Goal: Transaction & Acquisition: Subscribe to service/newsletter

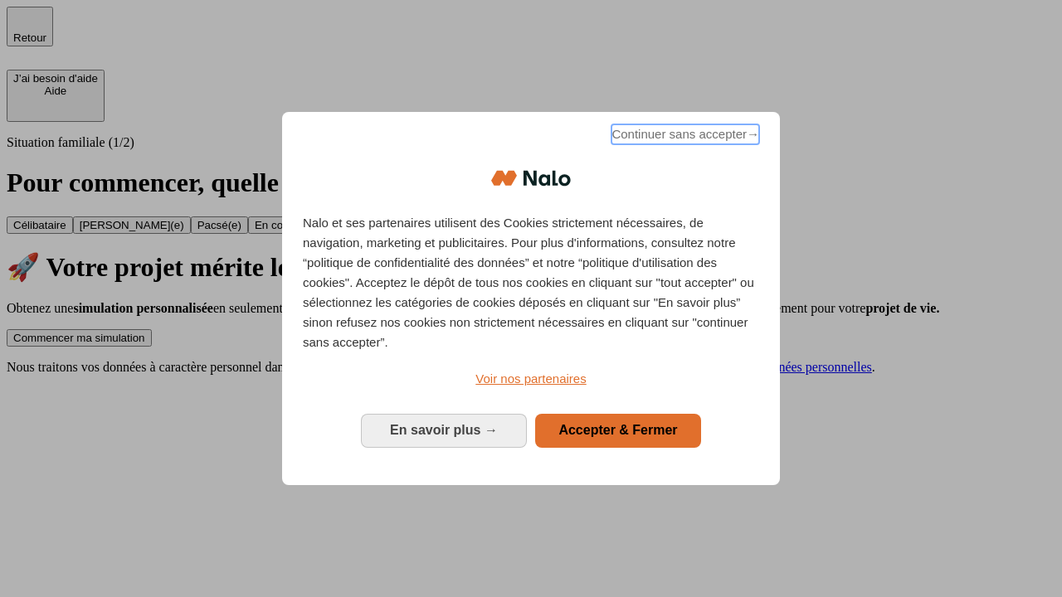
click at [684, 137] on span "Continuer sans accepter →" at bounding box center [686, 134] width 148 height 20
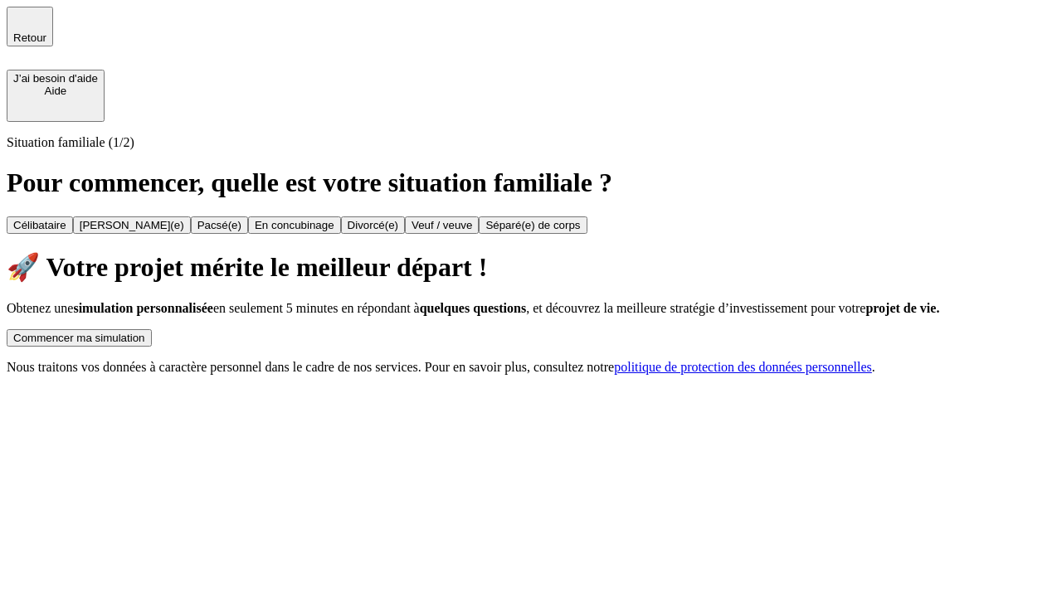
click at [145, 332] on div "Commencer ma simulation" at bounding box center [79, 338] width 132 height 12
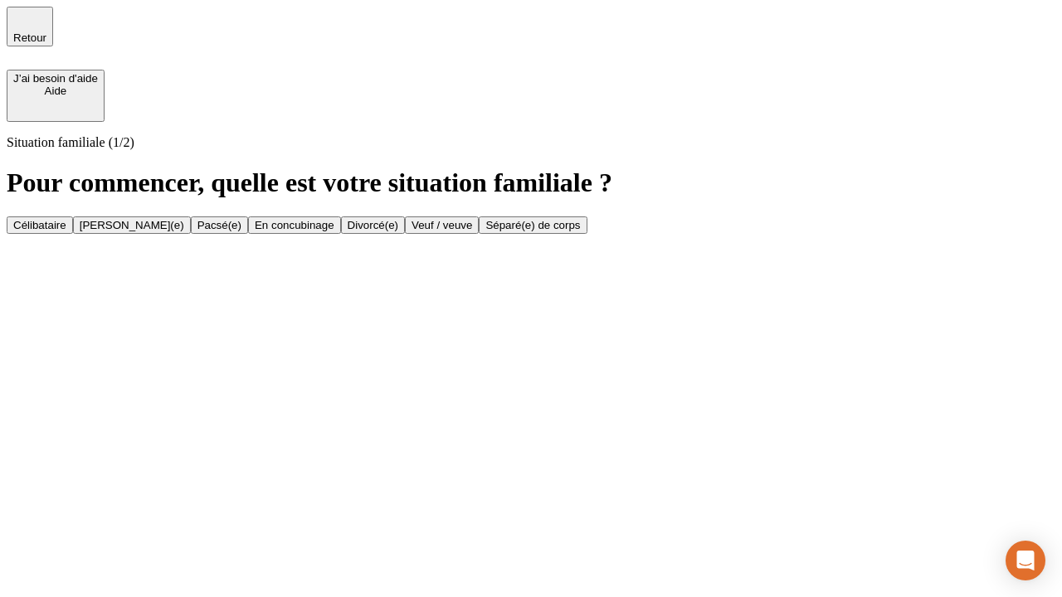
click at [66, 219] on div "Célibataire" at bounding box center [39, 225] width 53 height 12
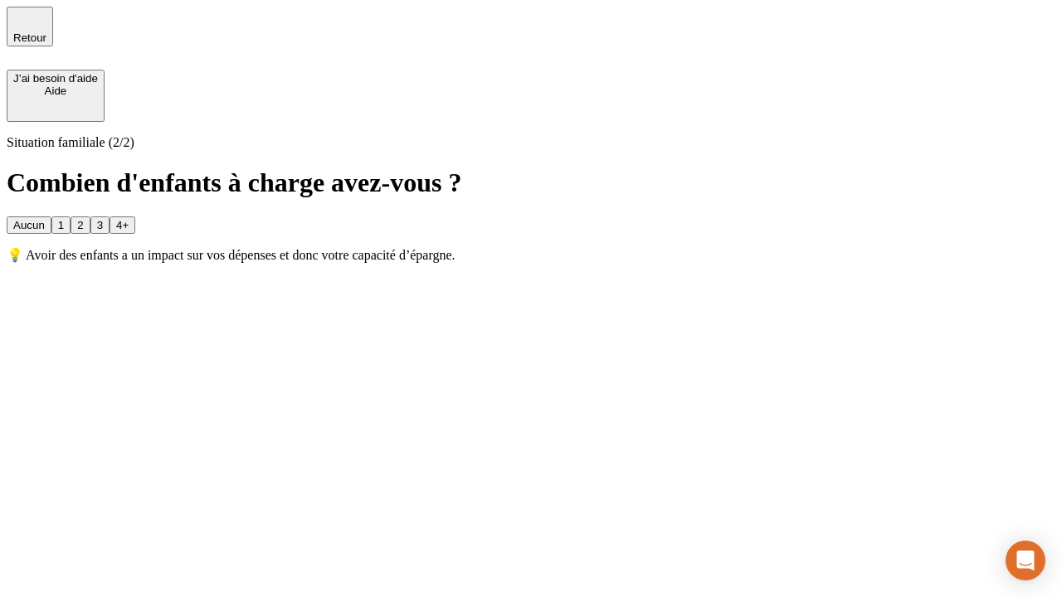
click at [45, 219] on div "Aucun" at bounding box center [29, 225] width 32 height 12
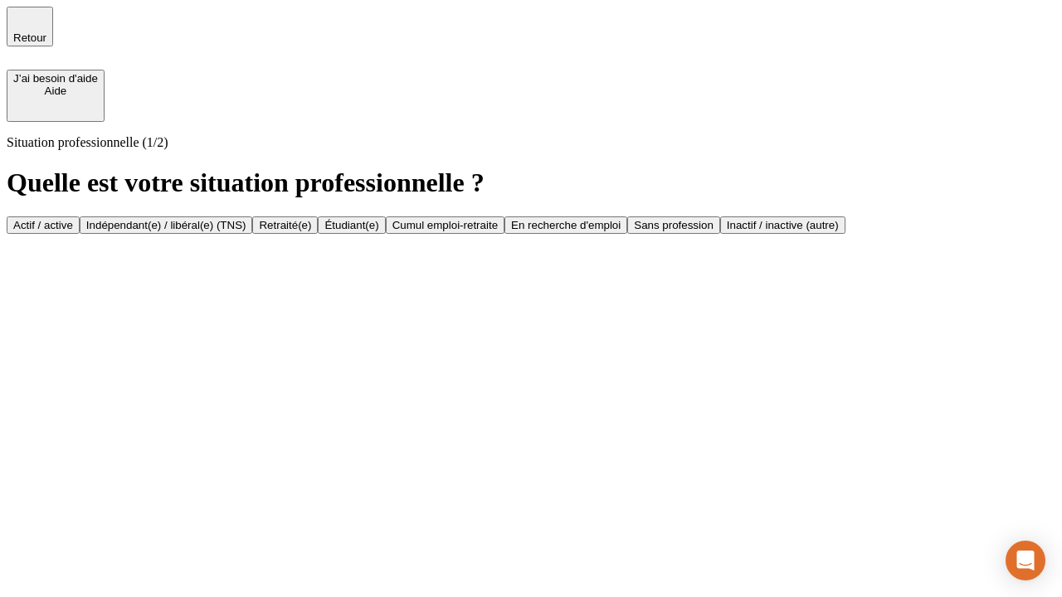
click at [73, 219] on div "Actif / active" at bounding box center [43, 225] width 60 height 12
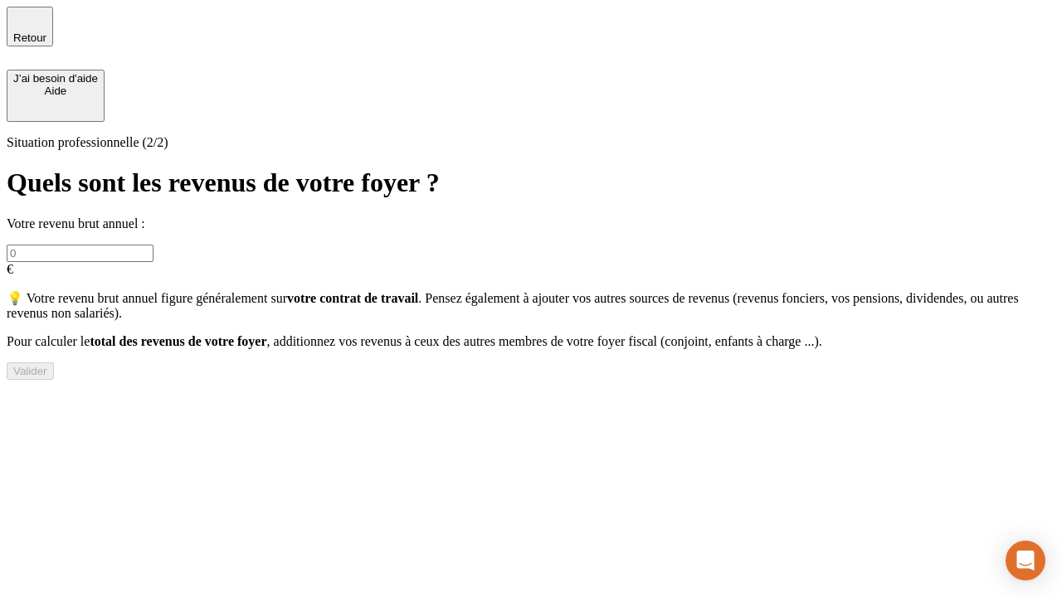
click at [154, 245] on input "text" at bounding box center [80, 253] width 147 height 17
type input "30 000"
click at [47, 378] on div "Valider" at bounding box center [30, 371] width 34 height 12
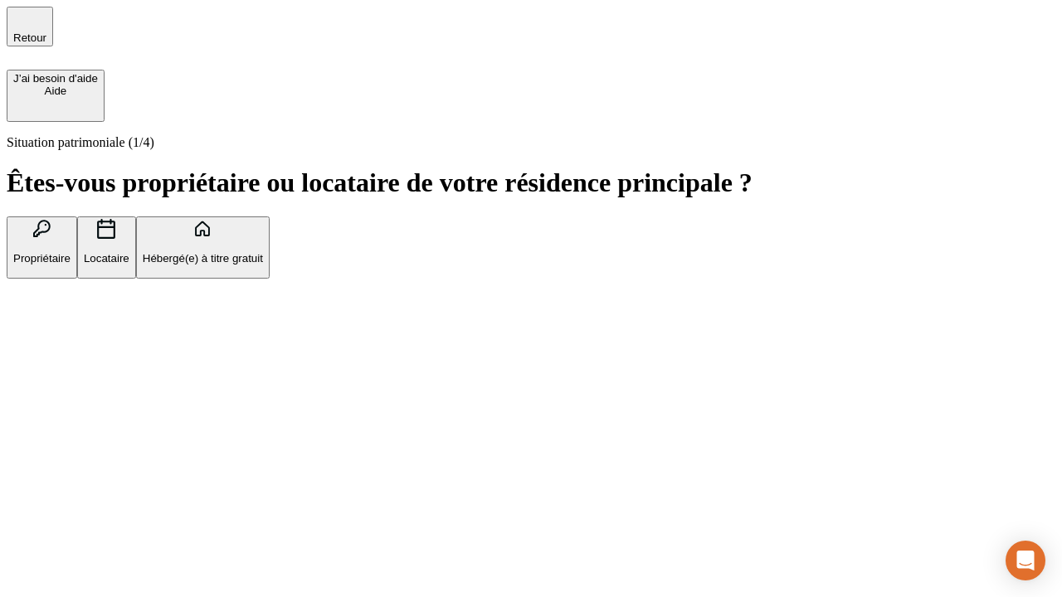
click at [263, 265] on p "Hébergé(e) à titre gratuit" at bounding box center [203, 258] width 120 height 12
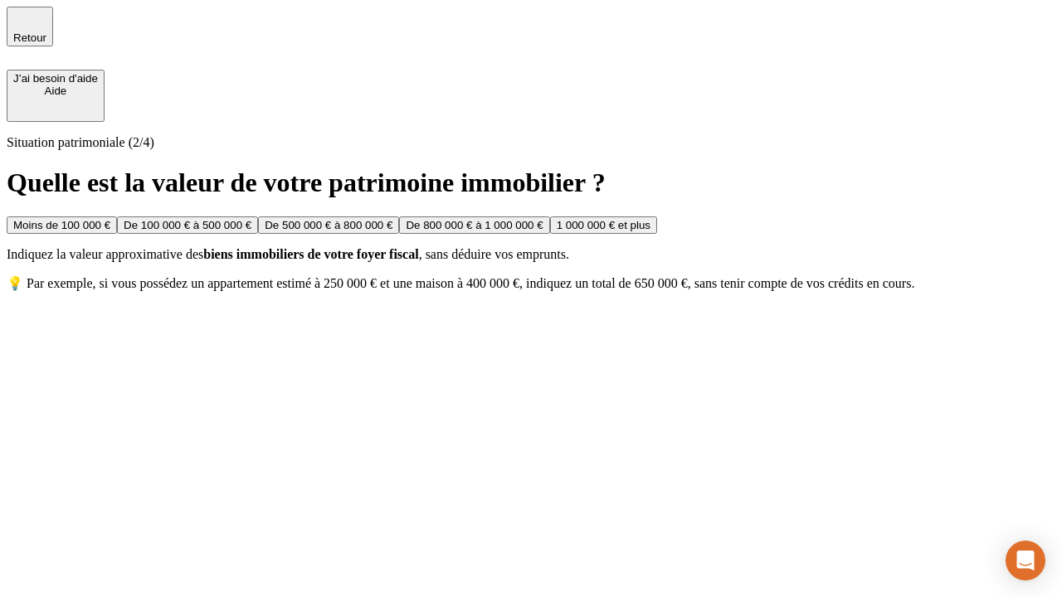
click at [110, 219] on div "Moins de 100 000 €" at bounding box center [61, 225] width 97 height 12
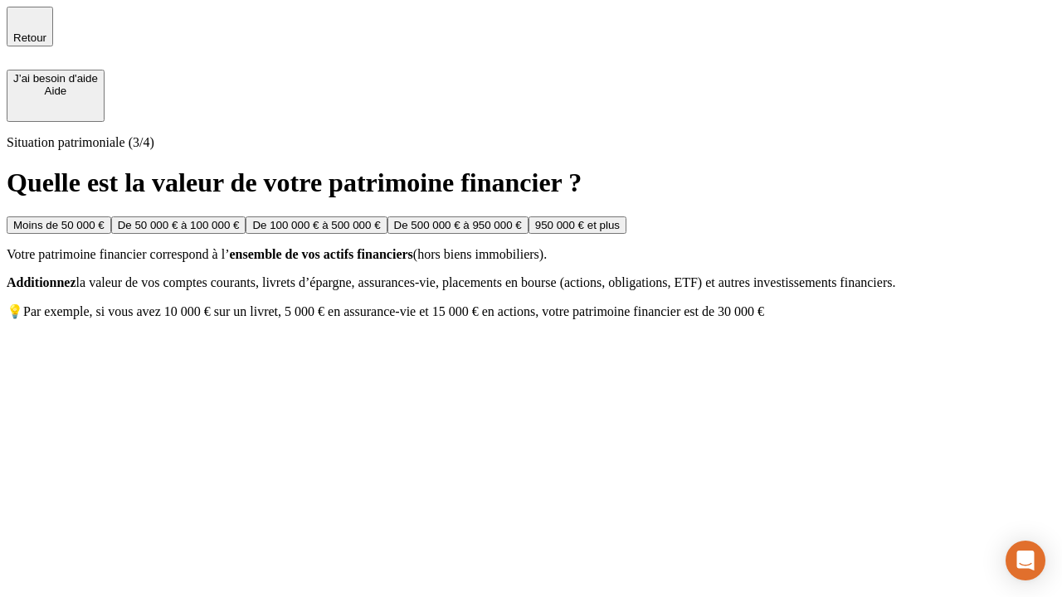
click at [105, 219] on div "Moins de 50 000 €" at bounding box center [58, 225] width 91 height 12
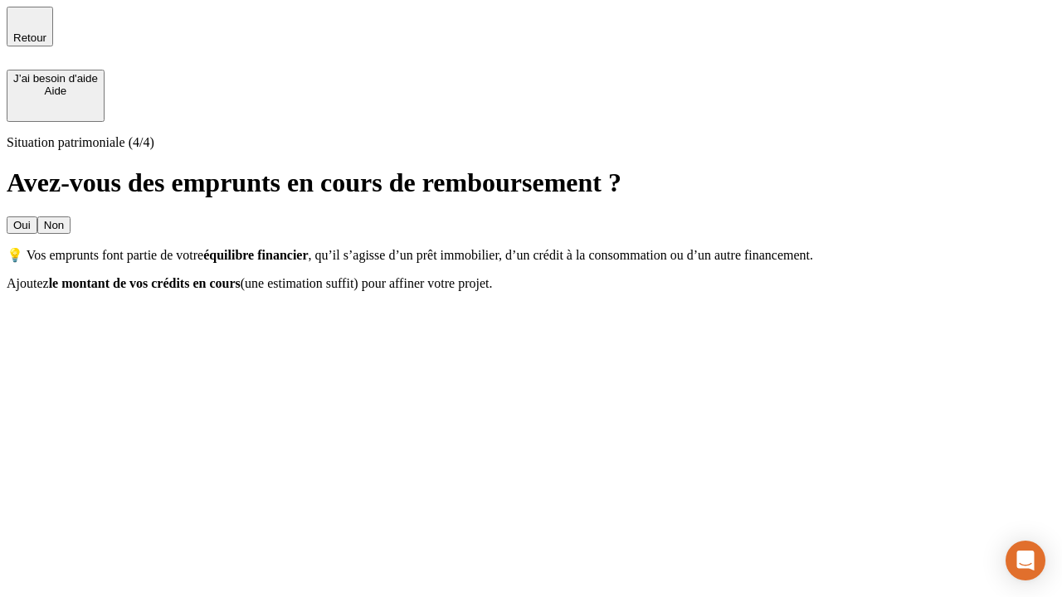
click at [64, 219] on div "Non" at bounding box center [54, 225] width 20 height 12
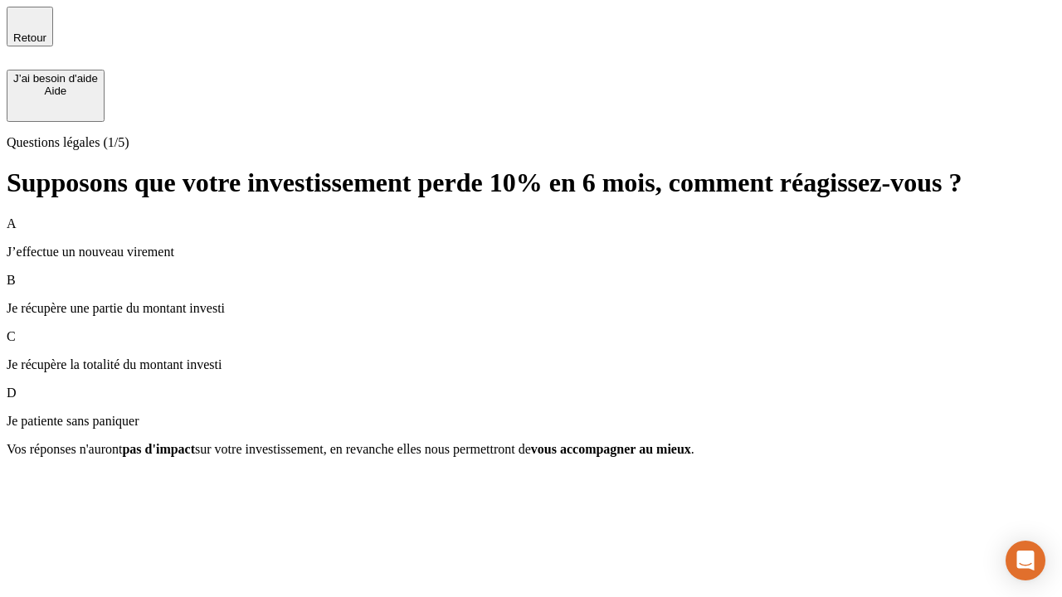
click at [531, 217] on div "A J’effectue un nouveau virement" at bounding box center [531, 238] width 1049 height 43
click at [50, 485] on div "Suivant" at bounding box center [31, 479] width 37 height 12
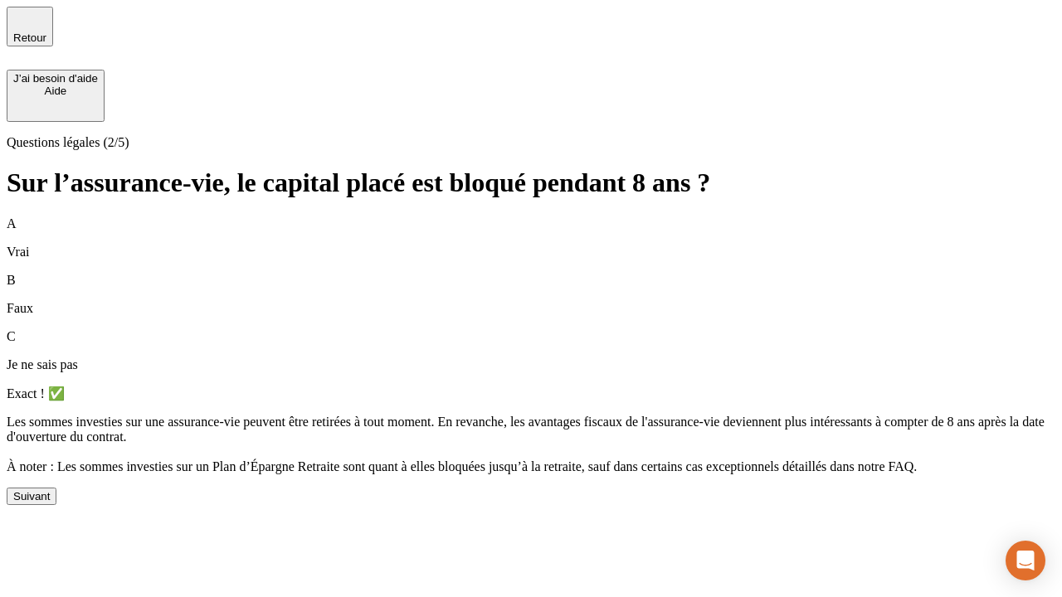
click at [50, 503] on div "Suivant" at bounding box center [31, 496] width 37 height 12
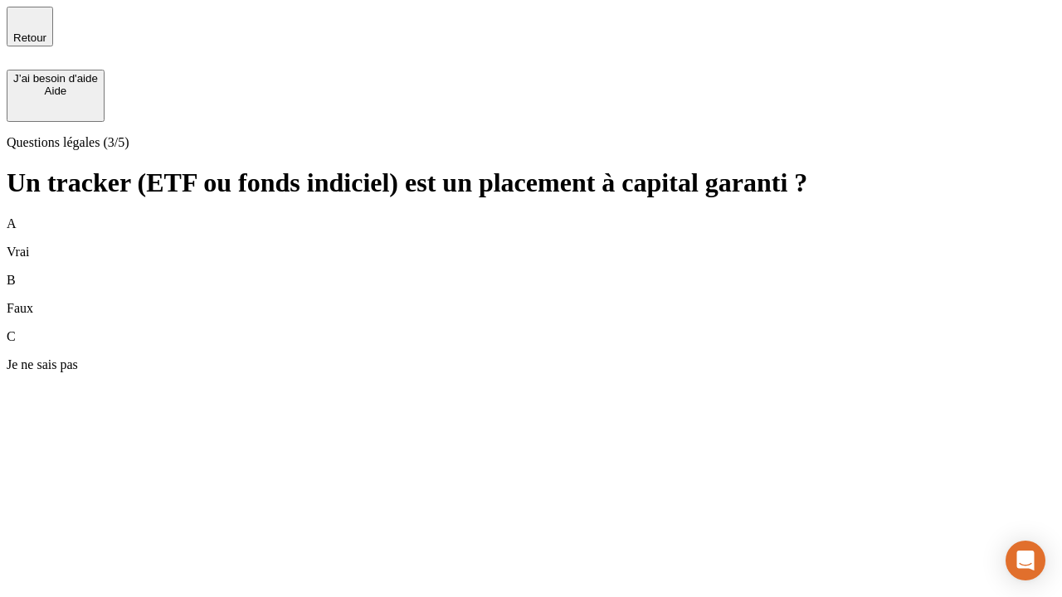
click at [531, 273] on div "B Faux" at bounding box center [531, 294] width 1049 height 43
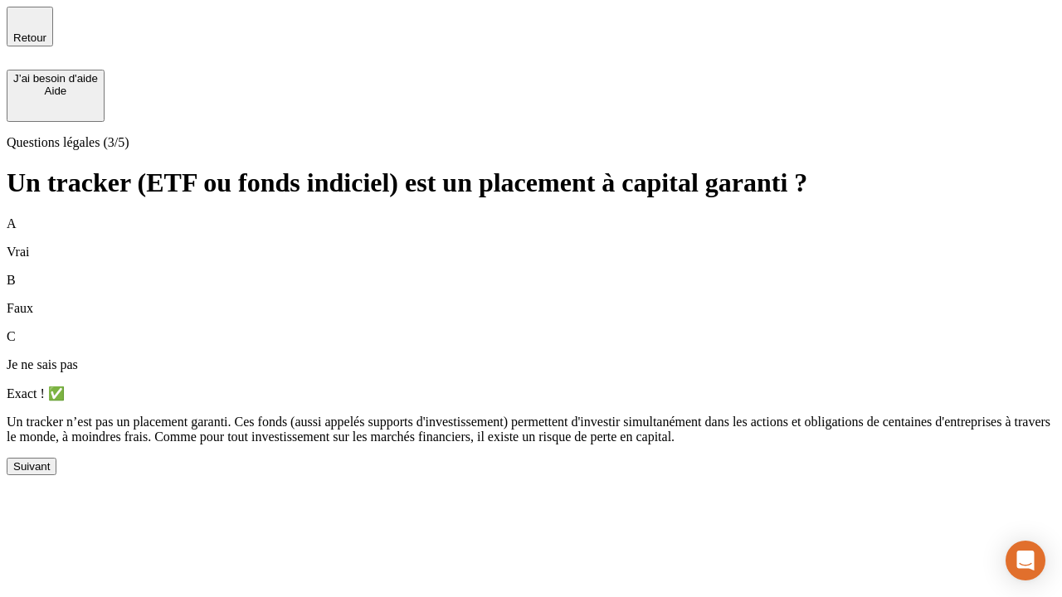
click at [50, 473] on div "Suivant" at bounding box center [31, 467] width 37 height 12
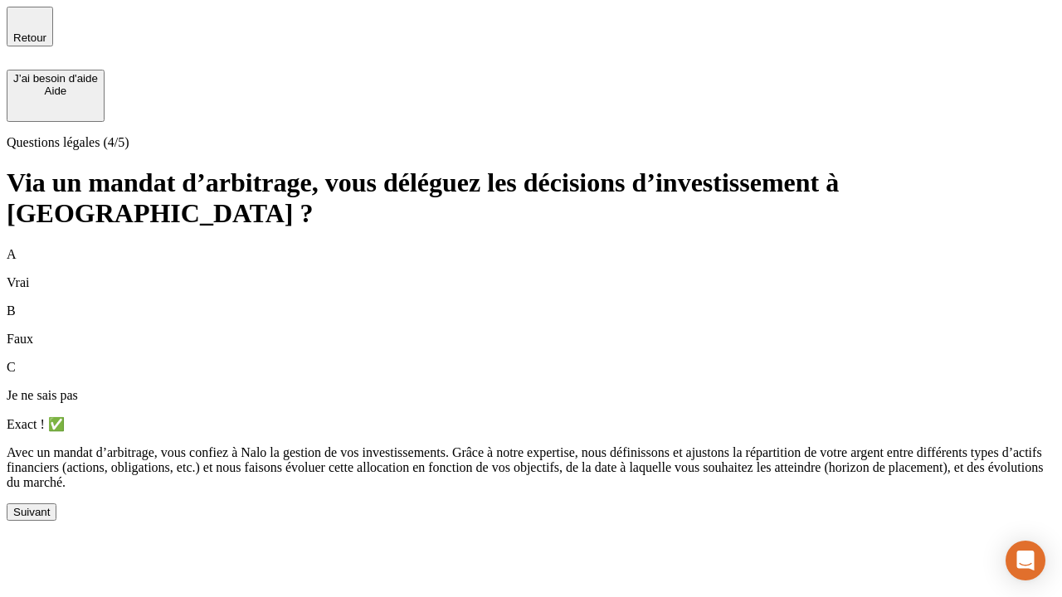
click at [50, 519] on div "Suivant" at bounding box center [31, 512] width 37 height 12
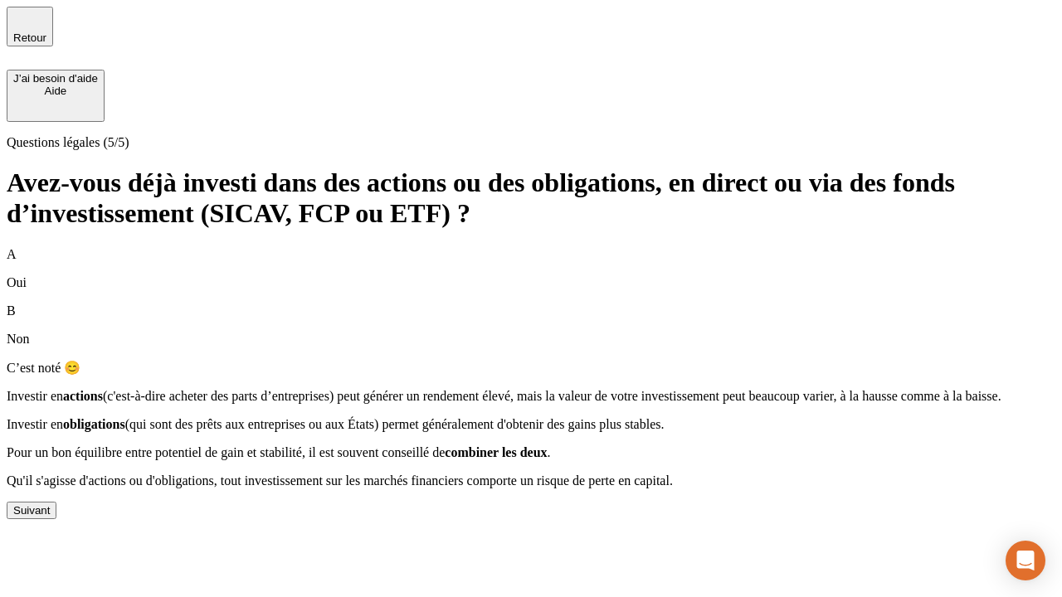
click at [50, 517] on div "Suivant" at bounding box center [31, 511] width 37 height 12
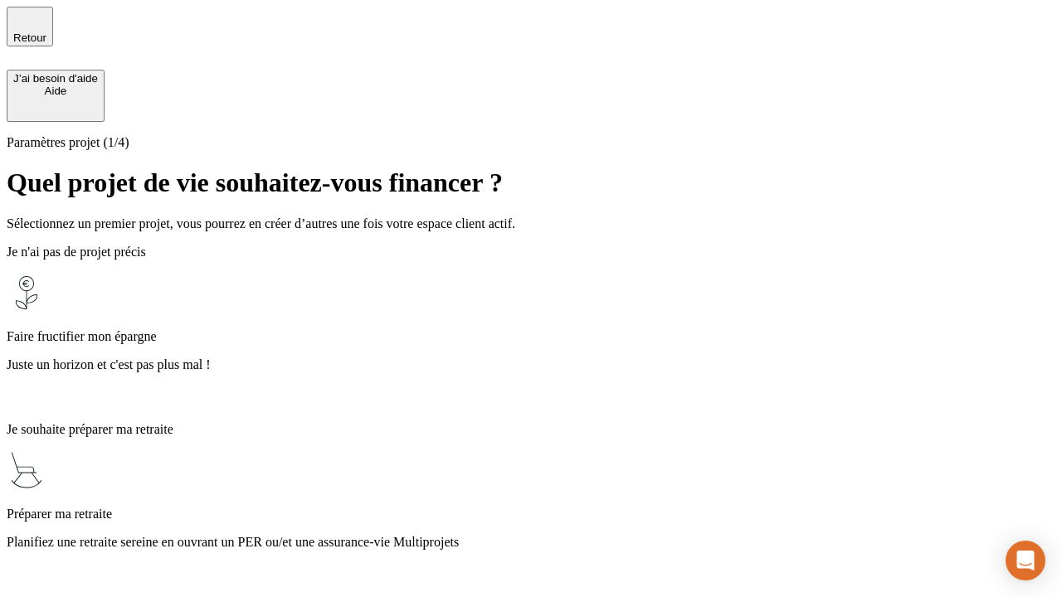
click at [531, 358] on p "Juste un horizon et c'est pas plus mal !" at bounding box center [531, 365] width 1049 height 15
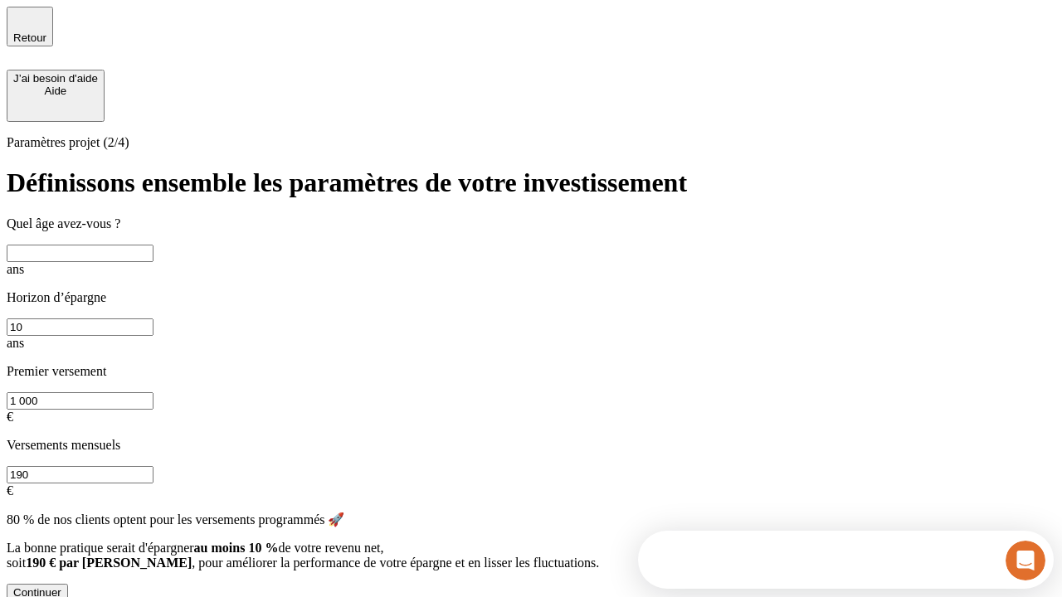
click at [154, 251] on input "text" at bounding box center [80, 253] width 147 height 17
type input "25"
click at [154, 319] on input "10" at bounding box center [80, 327] width 147 height 17
click at [154, 392] on input "1 000" at bounding box center [80, 400] width 147 height 17
type input "1 000"
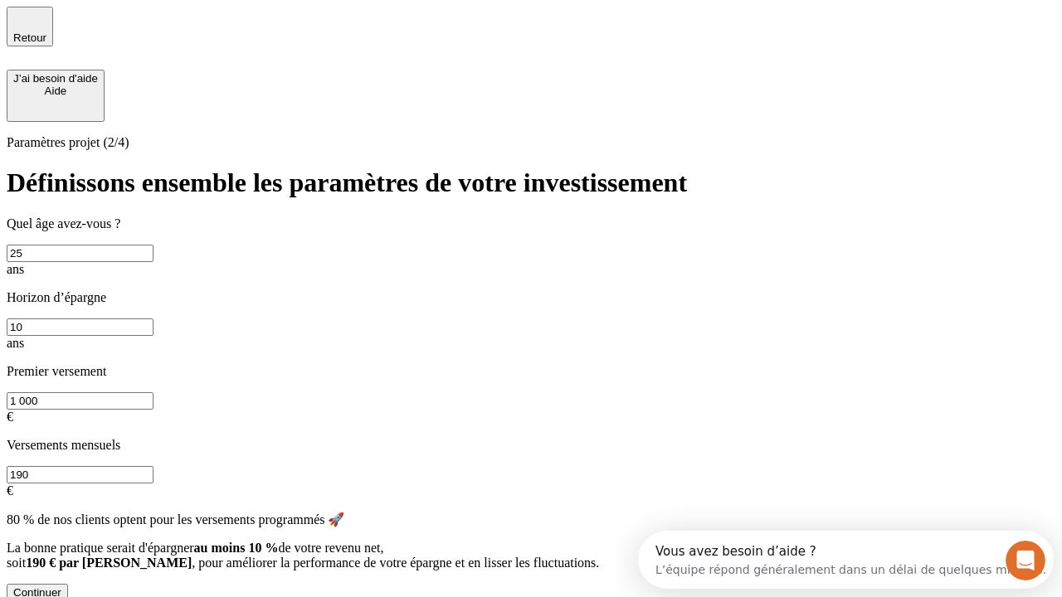
click at [154, 466] on input "190" at bounding box center [80, 474] width 147 height 17
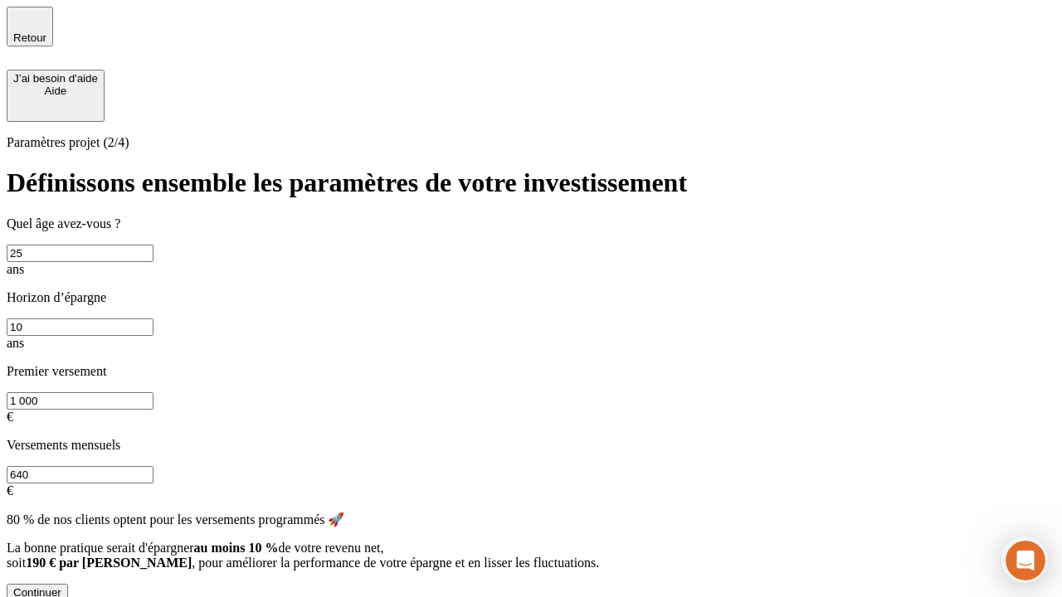
scroll to position [3, 0]
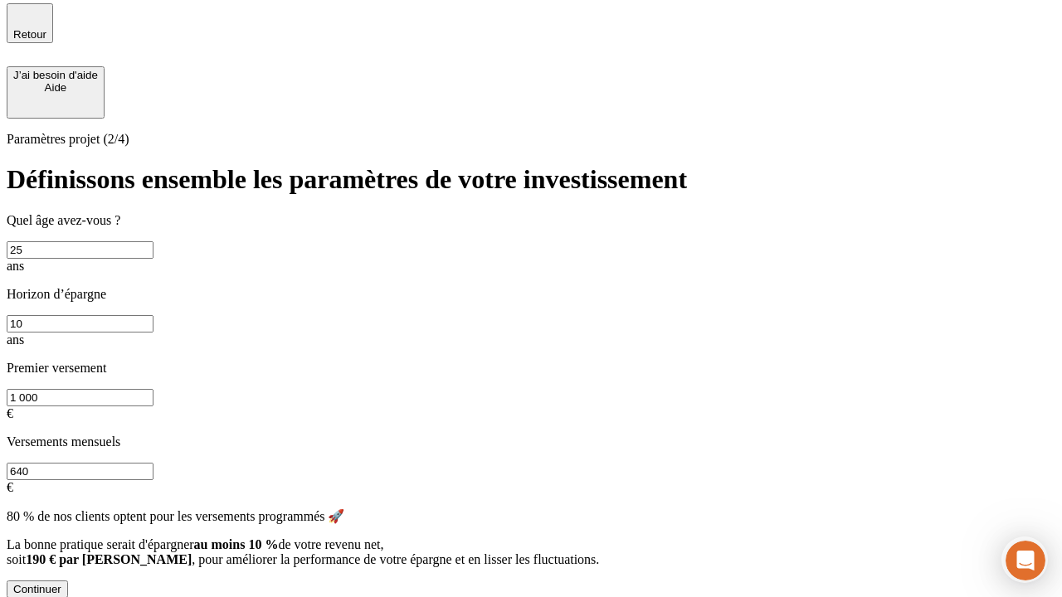
type input "640"
click at [61, 583] on div "Continuer" at bounding box center [37, 589] width 48 height 12
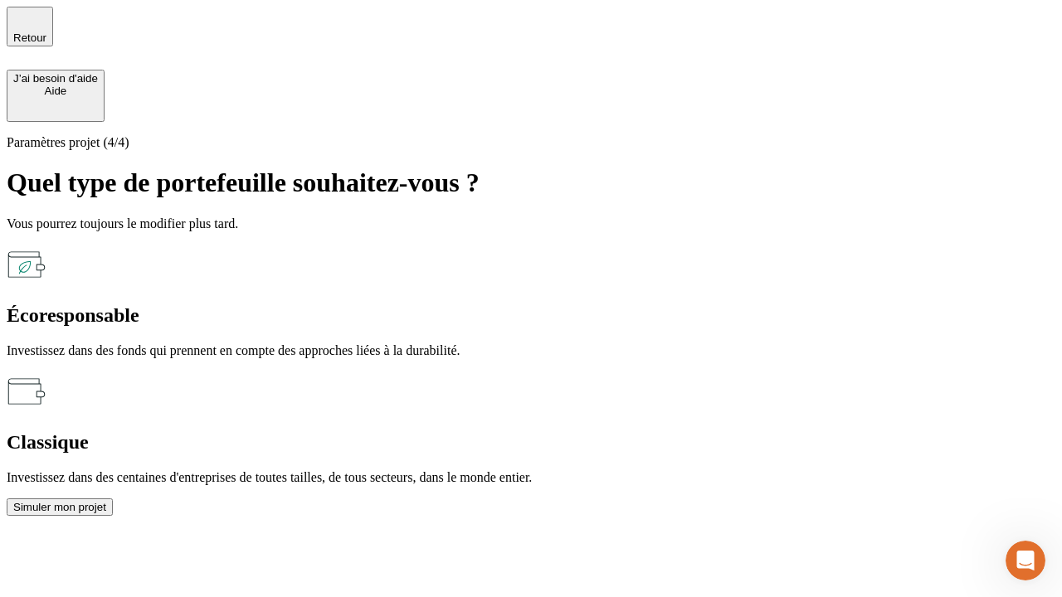
click at [350, 305] on div "Écoresponsable" at bounding box center [531, 316] width 1049 height 22
click at [106, 501] on div "Simuler mon projet" at bounding box center [59, 507] width 93 height 12
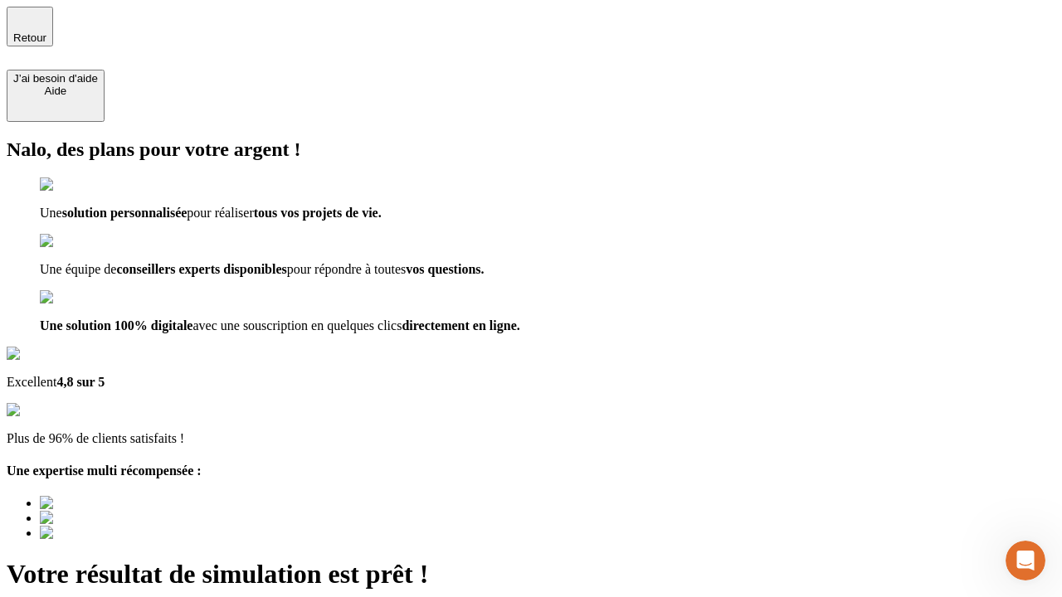
type input "[EMAIL_ADDRESS][PERSON_NAME][DOMAIN_NAME]"
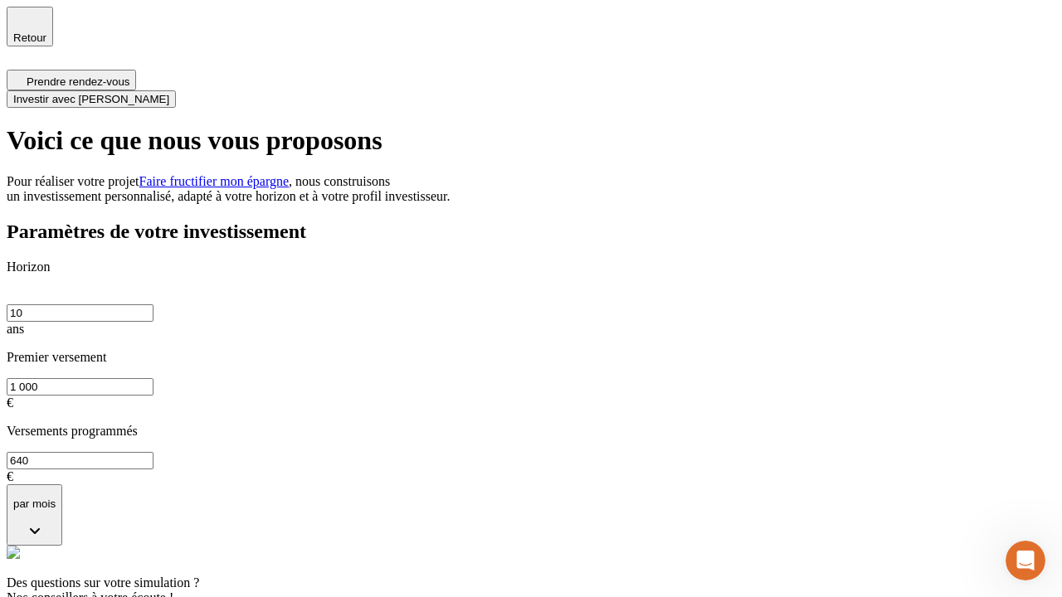
click at [169, 93] on span "Investir avec [PERSON_NAME]" at bounding box center [91, 99] width 156 height 12
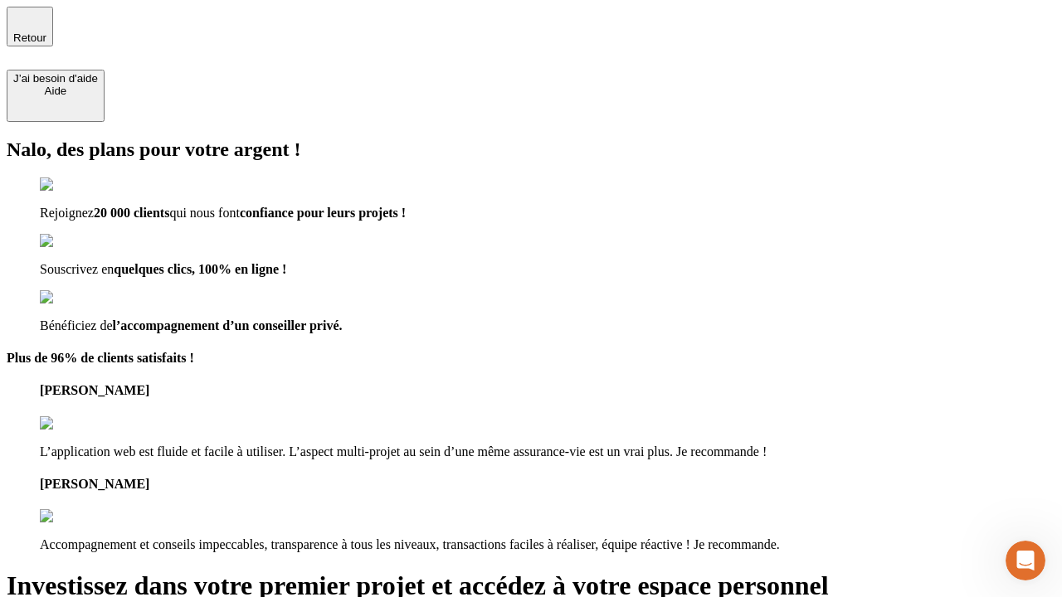
type input "[EMAIL_ADDRESS][PERSON_NAME][DOMAIN_NAME]"
